Goal: Task Accomplishment & Management: Manage account settings

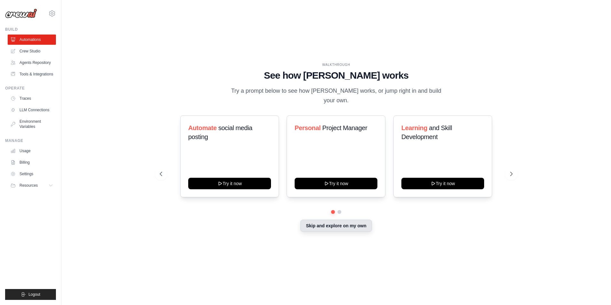
click at [330, 223] on button "Skip and explore on my own" at bounding box center [335, 225] width 71 height 12
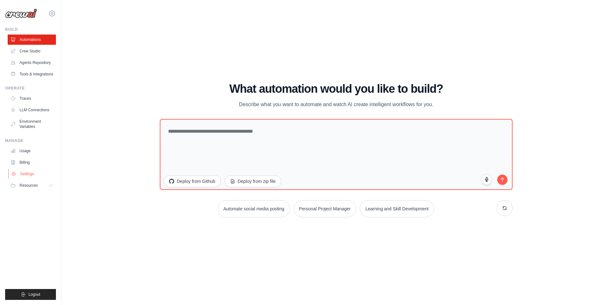
click at [29, 174] on link "Settings" at bounding box center [32, 174] width 48 height 10
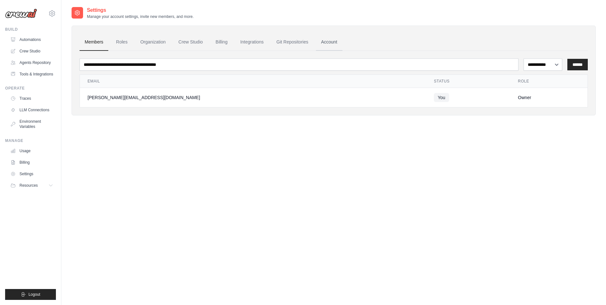
click at [339, 43] on link "Account" at bounding box center [329, 42] width 27 height 17
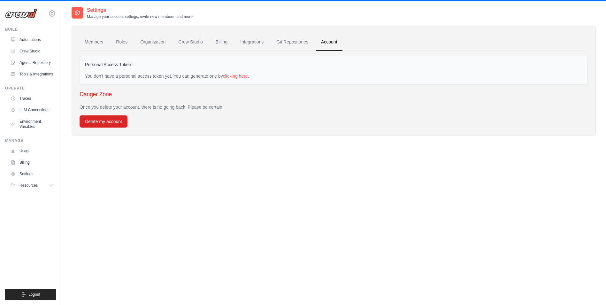
click at [238, 77] on link "clicking here" at bounding box center [235, 75] width 25 height 5
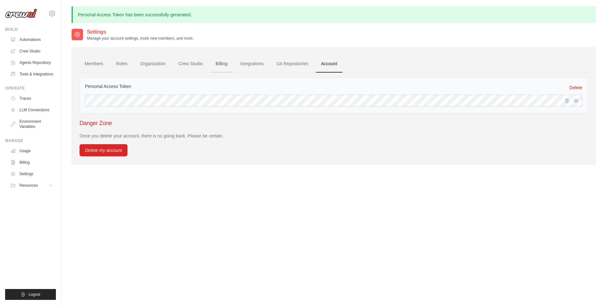
click at [220, 64] on link "Billing" at bounding box center [221, 63] width 22 height 17
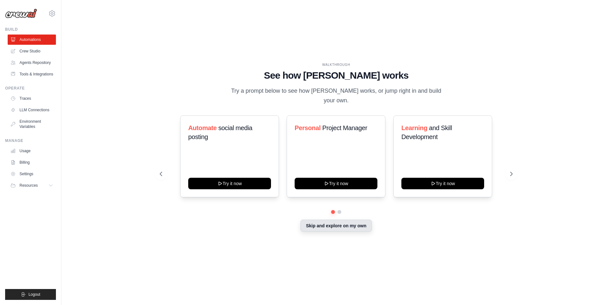
click at [335, 225] on button "Skip and explore on my own" at bounding box center [335, 225] width 71 height 12
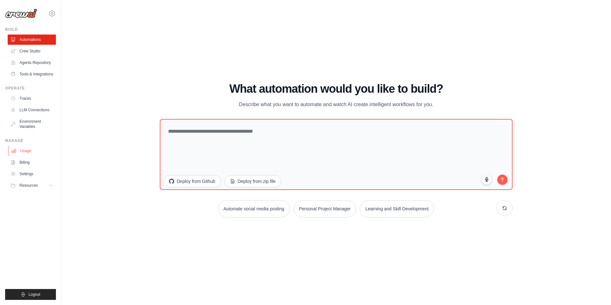
click at [29, 153] on link "Usage" at bounding box center [32, 151] width 48 height 10
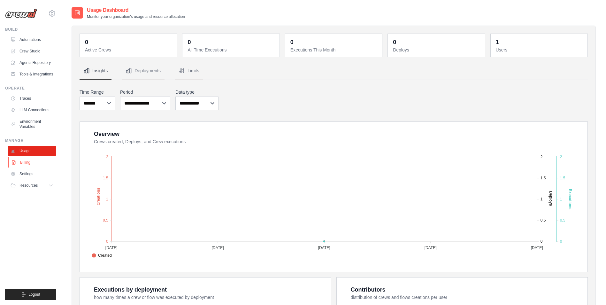
click at [26, 162] on link "Billing" at bounding box center [32, 162] width 48 height 10
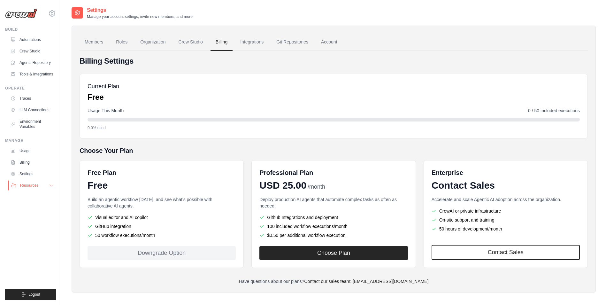
click at [40, 186] on button "Resources" at bounding box center [32, 185] width 48 height 10
